Goal: Task Accomplishment & Management: Manage account settings

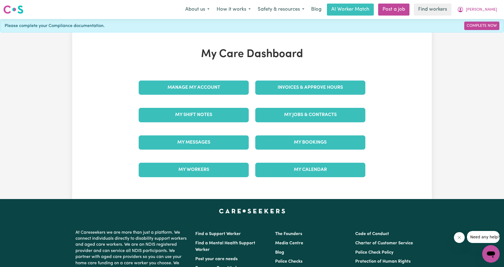
drag, startPoint x: 0, startPoint y: 0, endPoint x: 285, endPoint y: 78, distance: 295.4
click at [285, 78] on div "Invoices & Approve Hours" at bounding box center [310, 87] width 117 height 27
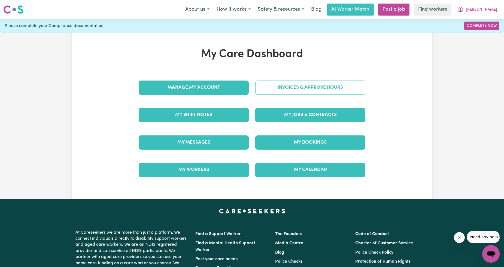
click at [287, 83] on link "Invoices & Approve Hours" at bounding box center [310, 87] width 110 height 14
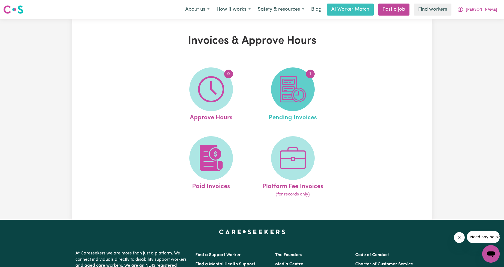
click at [281, 96] on img at bounding box center [293, 89] width 26 height 26
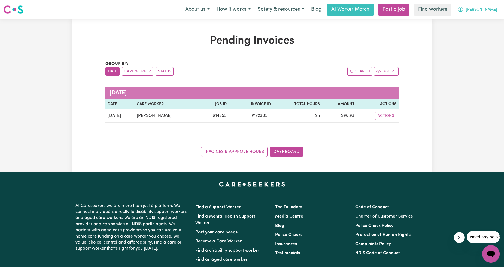
click at [490, 13] on button "[PERSON_NAME]" at bounding box center [477, 9] width 47 height 11
click at [479, 30] on link "Logout" at bounding box center [479, 31] width 43 height 10
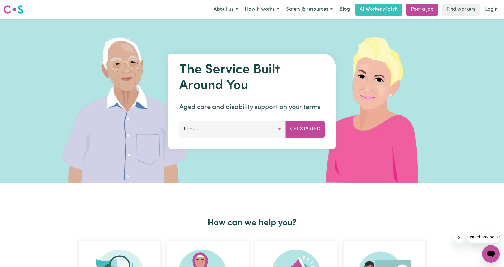
click at [495, 7] on link "Login" at bounding box center [491, 10] width 19 height 12
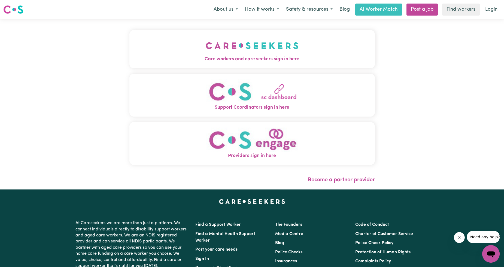
click at [206, 50] on img "Care workers and care seekers sign in here" at bounding box center [252, 45] width 93 height 20
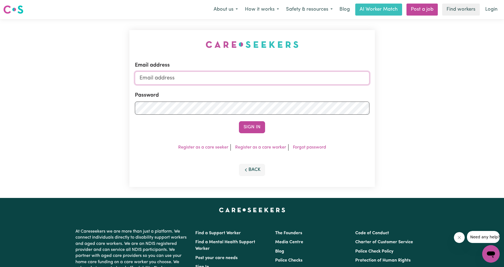
click at [205, 78] on input "Email address" at bounding box center [252, 77] width 235 height 13
drag, startPoint x: 168, startPoint y: 80, endPoint x: 256, endPoint y: 74, distance: 88.5
click at [256, 75] on input "[EMAIL_ADDRESS][PERSON_NAME][DOMAIN_NAME]" at bounding box center [252, 77] width 235 height 13
type input "[EMAIL_ADDRESS][DOMAIN_NAME]"
click at [249, 126] on button "Sign In" at bounding box center [252, 127] width 26 height 12
